Goal: Find specific page/section: Find specific page/section

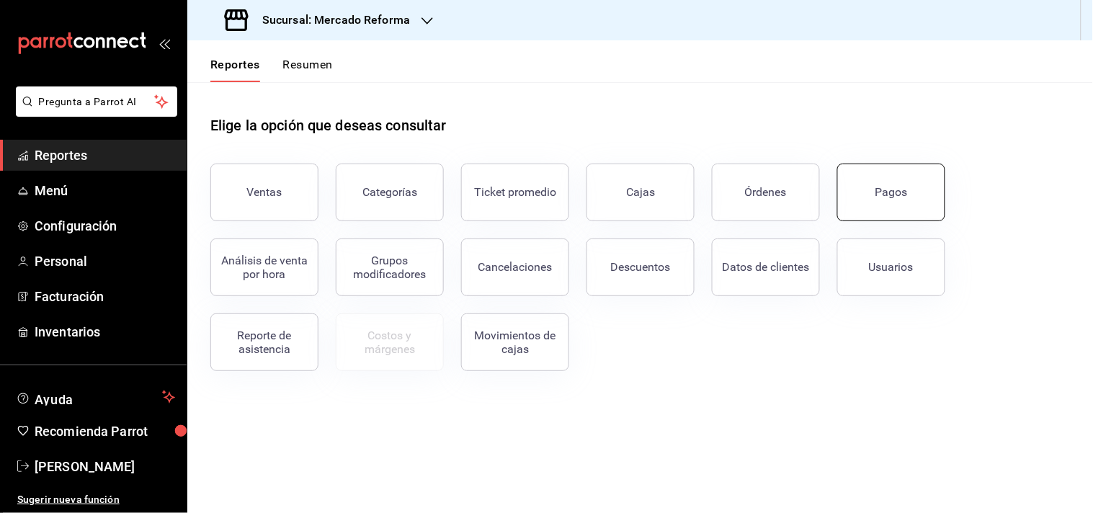
click at [881, 185] on div "Pagos" at bounding box center [892, 192] width 32 height 14
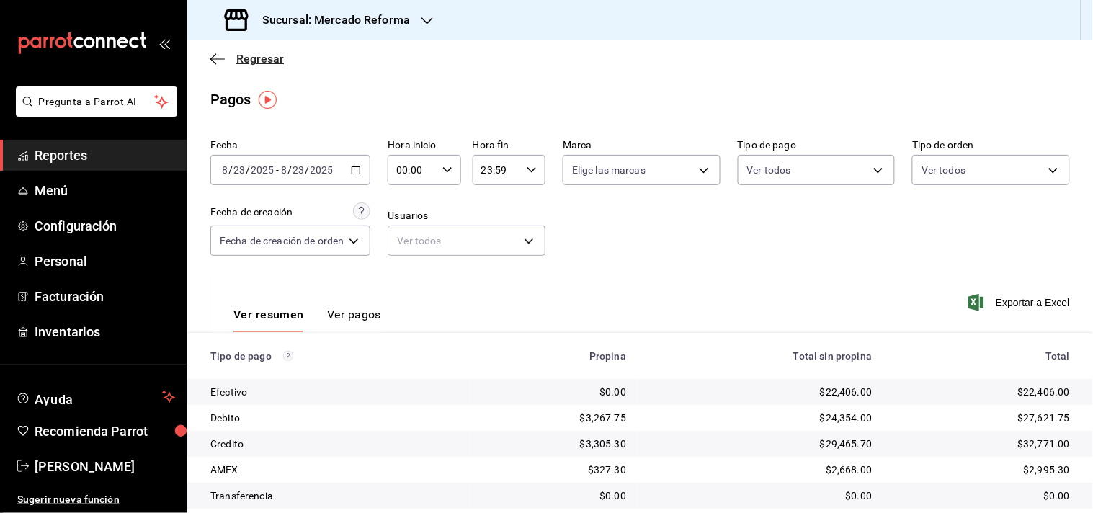
click at [213, 53] on icon "button" at bounding box center [217, 59] width 14 height 13
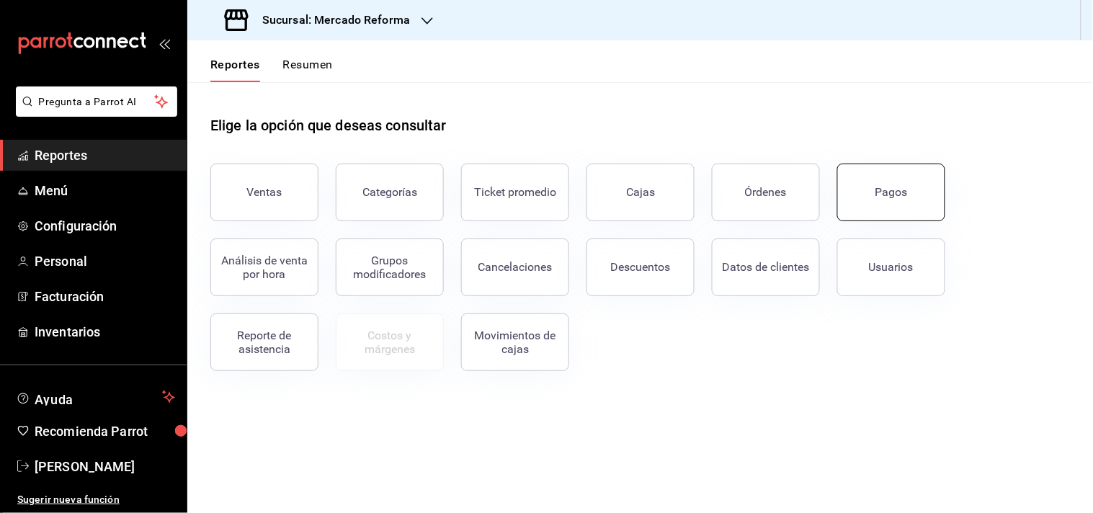
click at [870, 190] on button "Pagos" at bounding box center [892, 193] width 108 height 58
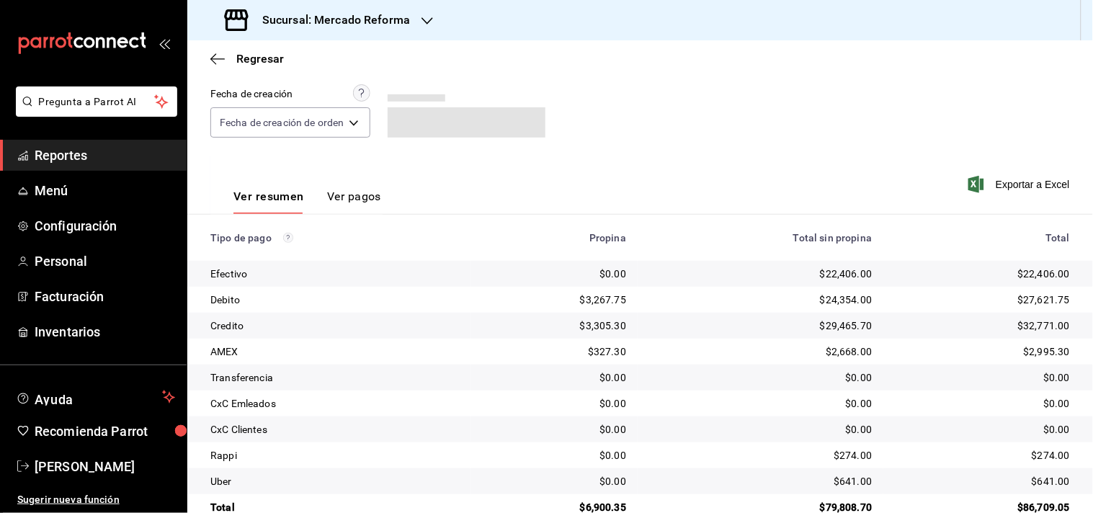
scroll to position [148, 0]
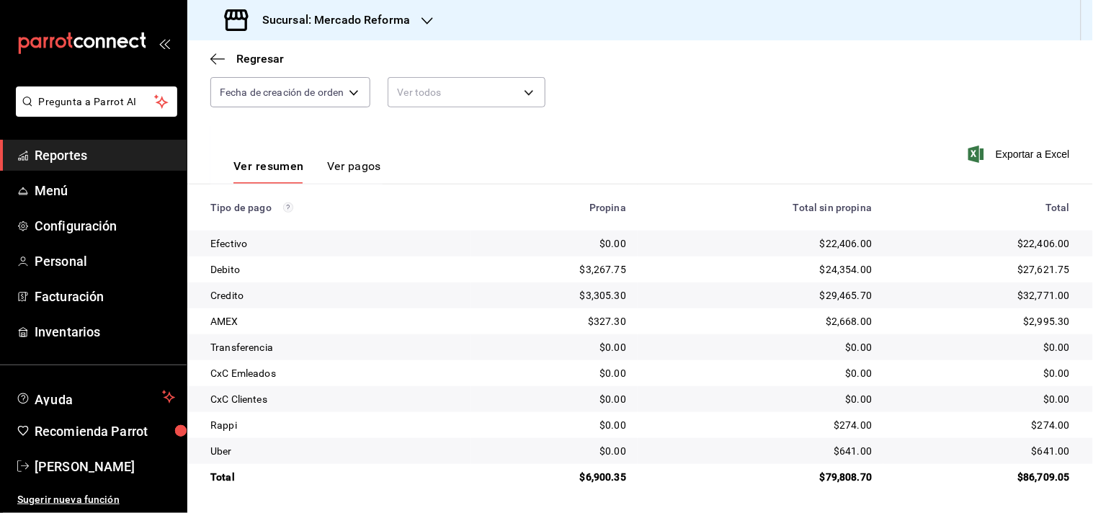
click at [82, 161] on span "Reportes" at bounding box center [105, 155] width 141 height 19
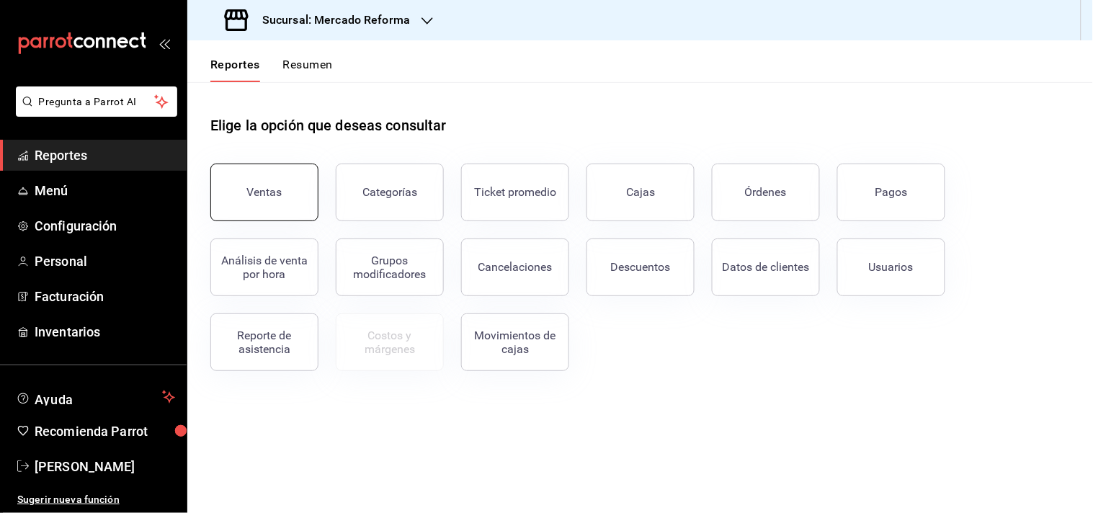
click at [254, 200] on button "Ventas" at bounding box center [264, 193] width 108 height 58
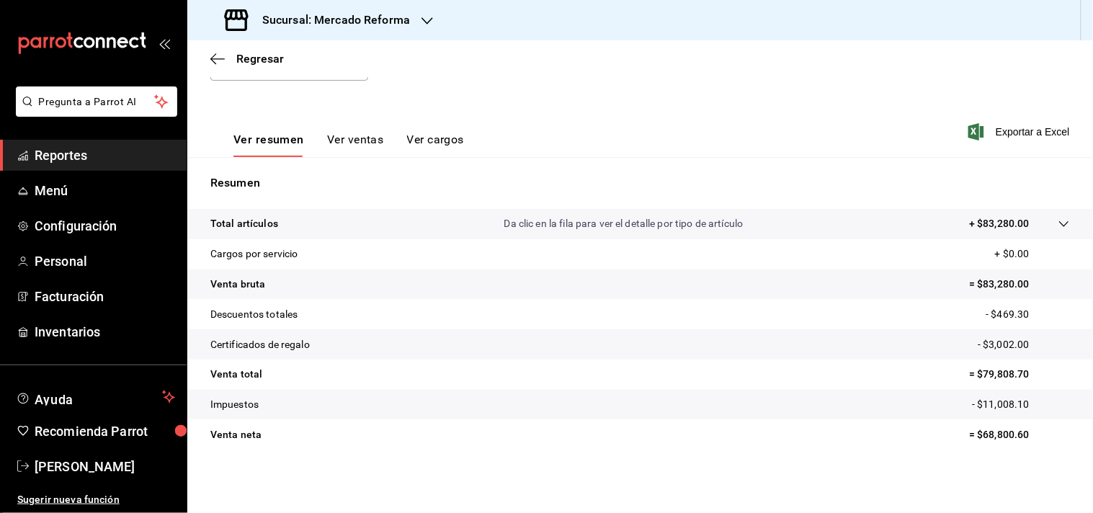
scroll to position [177, 0]
click at [58, 155] on span "Reportes" at bounding box center [105, 155] width 141 height 19
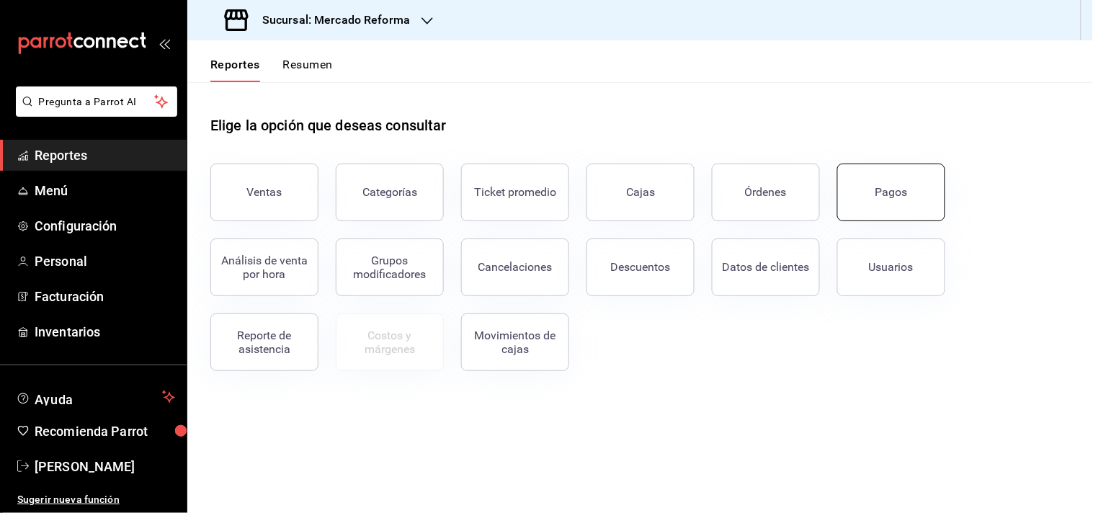
click at [878, 178] on button "Pagos" at bounding box center [892, 193] width 108 height 58
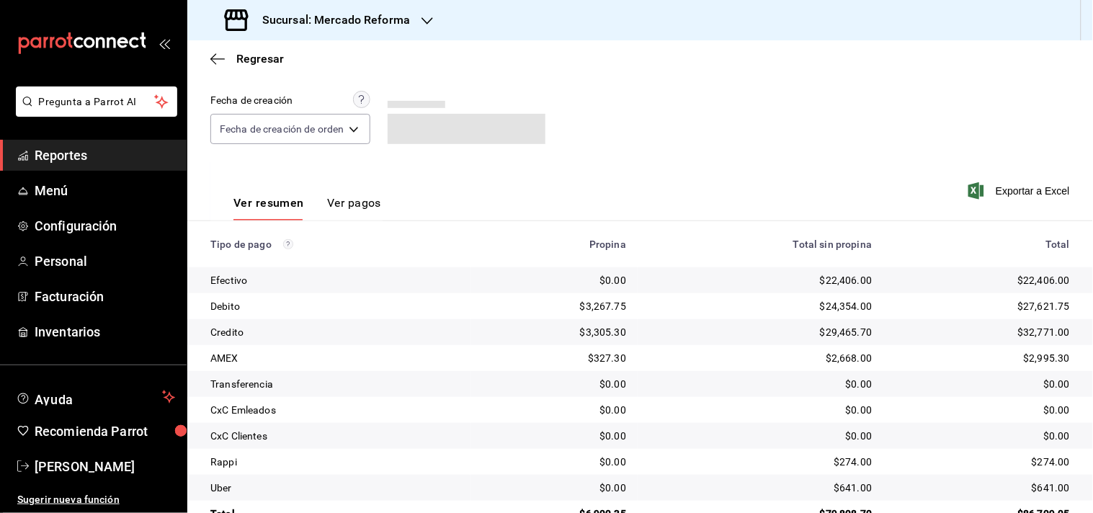
scroll to position [148, 0]
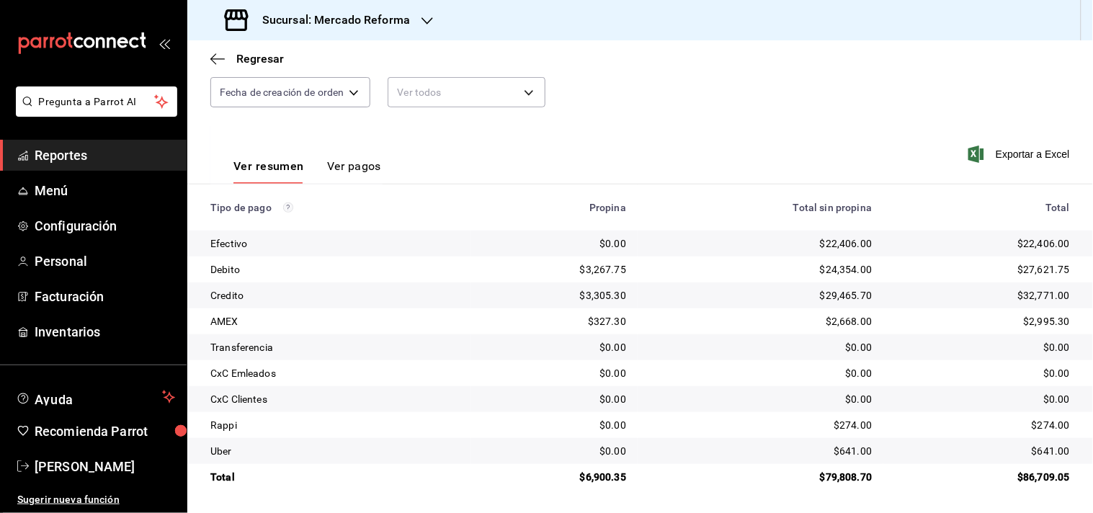
click at [102, 159] on span "Reportes" at bounding box center [105, 155] width 141 height 19
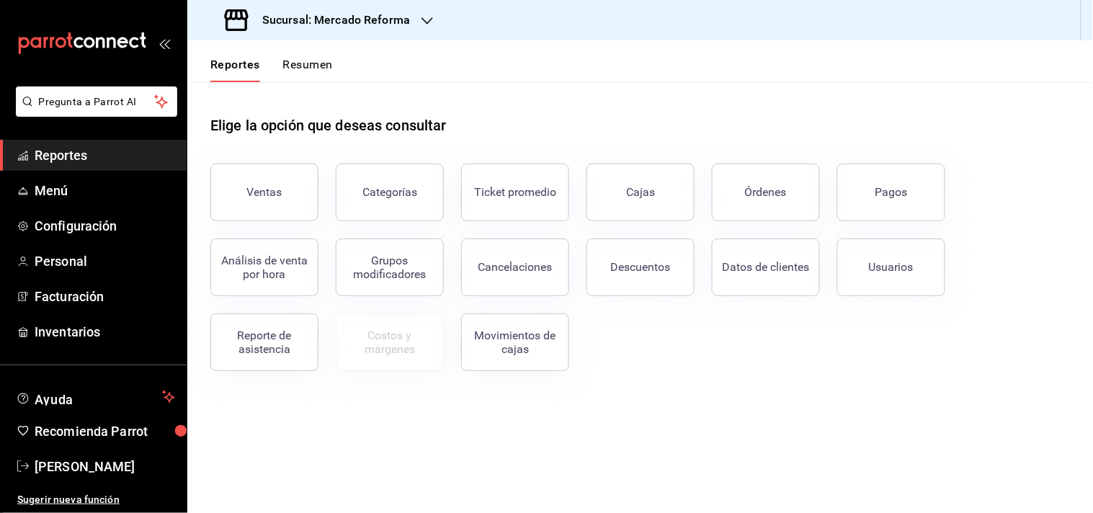
click at [325, 205] on div "Categorías" at bounding box center [381, 183] width 125 height 75
click at [299, 195] on button "Ventas" at bounding box center [264, 193] width 108 height 58
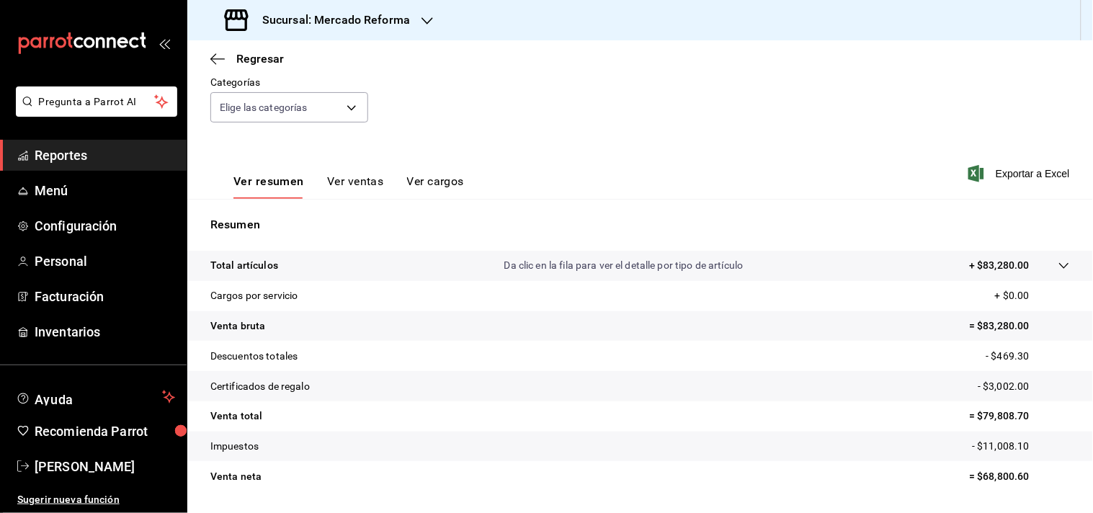
scroll to position [177, 0]
